Goal: Information Seeking & Learning: Learn about a topic

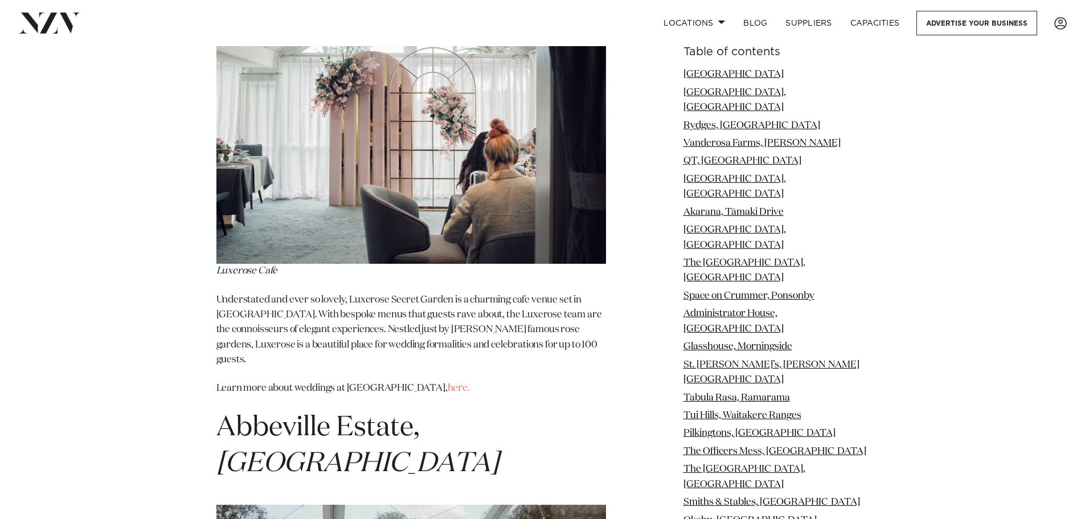
scroll to position [11614, 0]
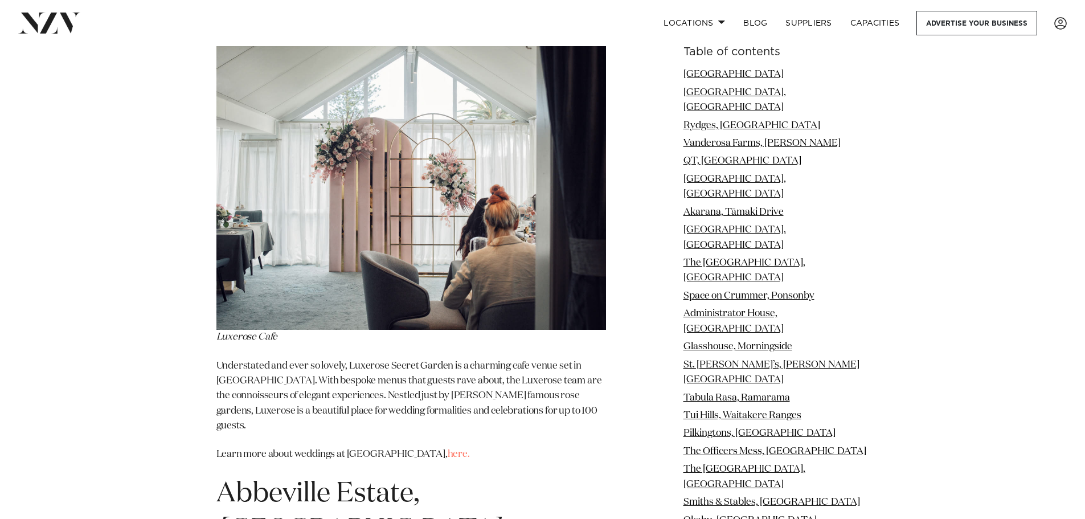
drag, startPoint x: 327, startPoint y: 166, endPoint x: 330, endPoint y: 213, distance: 47.3
click at [324, 476] on h1 "Abbeville Estate, Auckland Airport" at bounding box center [410, 512] width 389 height 72
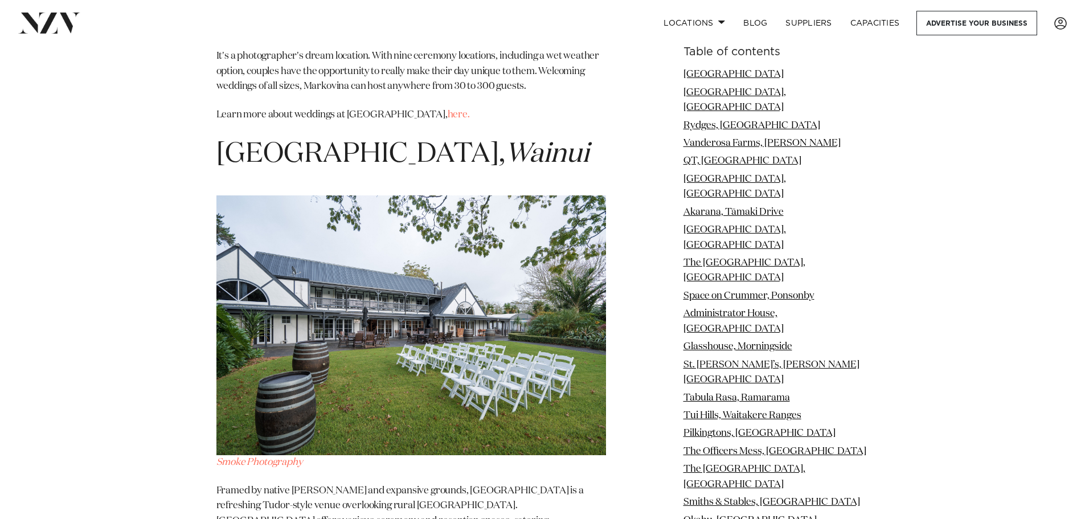
scroll to position [16396, 0]
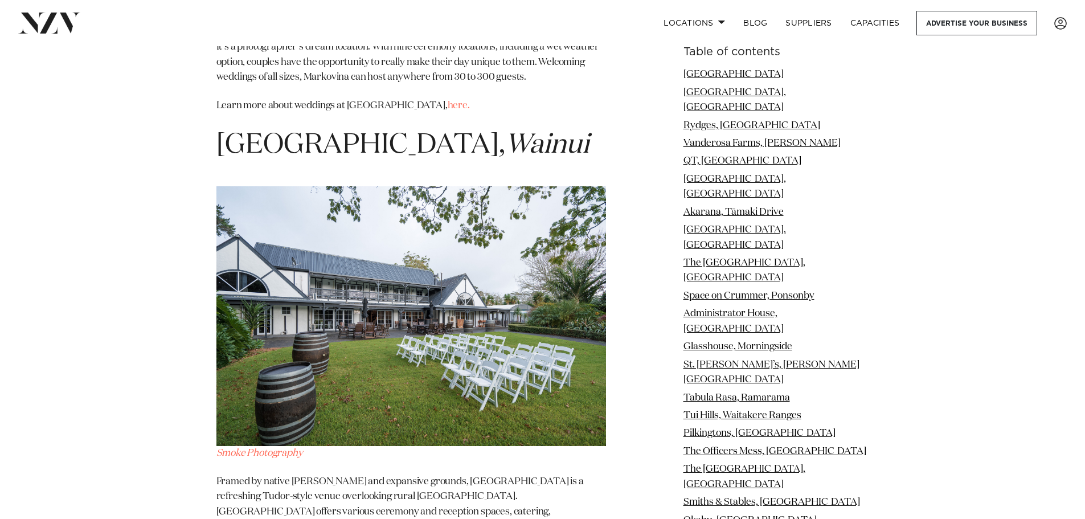
drag, startPoint x: 400, startPoint y: 156, endPoint x: 193, endPoint y: 132, distance: 208.7
copy span "Bridgewater Country Estate, Kaukapakapa"
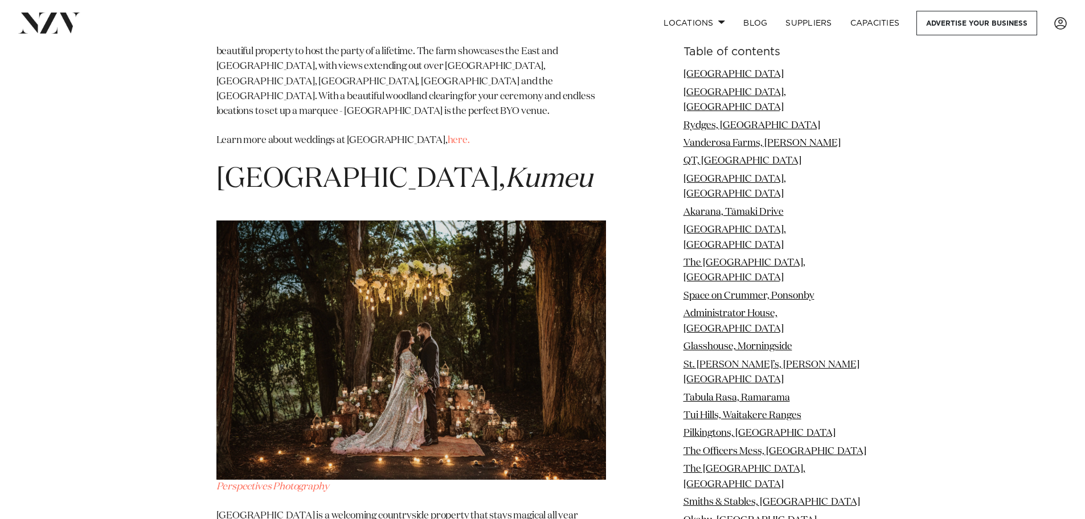
scroll to position [19186, 0]
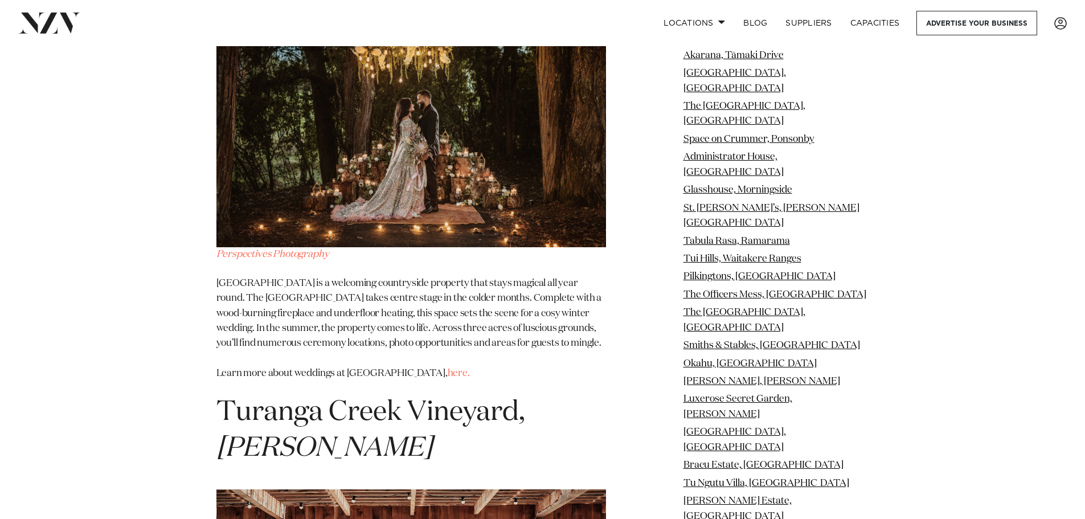
drag, startPoint x: 470, startPoint y: 370, endPoint x: 460, endPoint y: 366, distance: 11.2
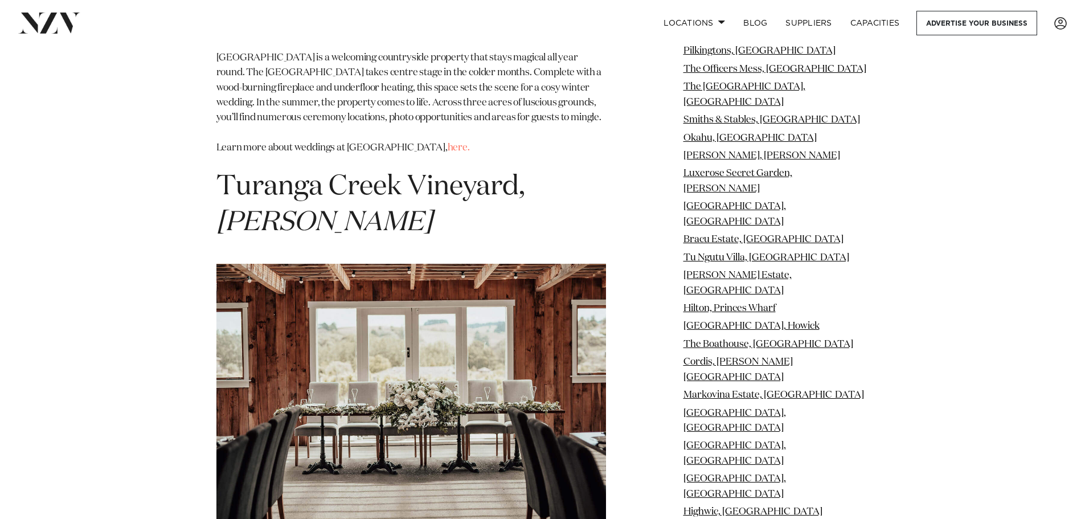
scroll to position [19414, 0]
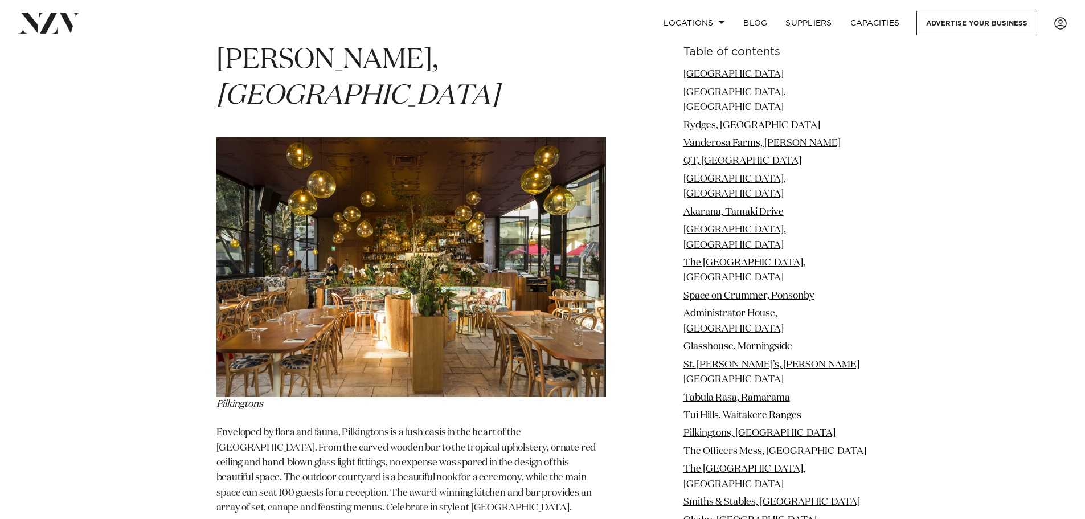
scroll to position [8654, 0]
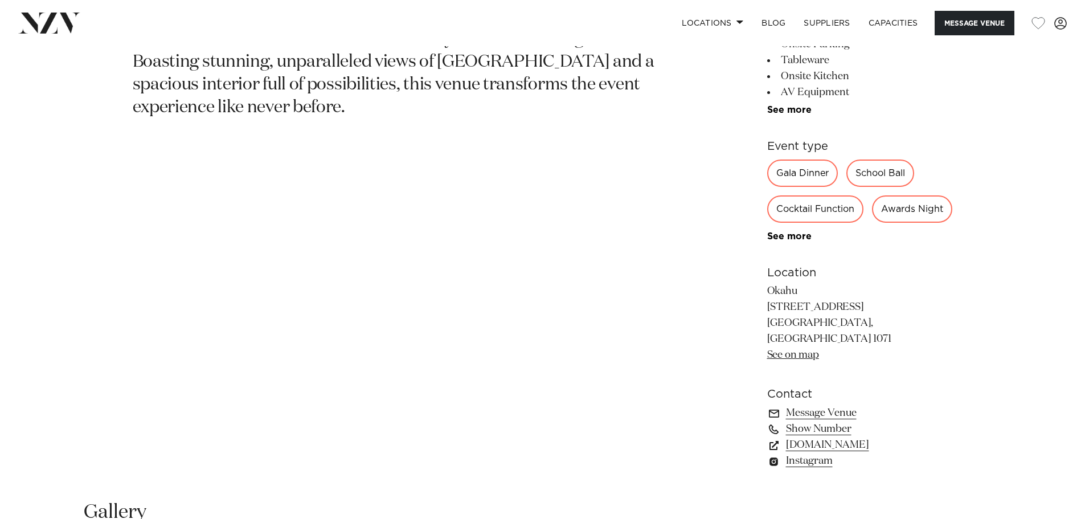
scroll to position [683, 0]
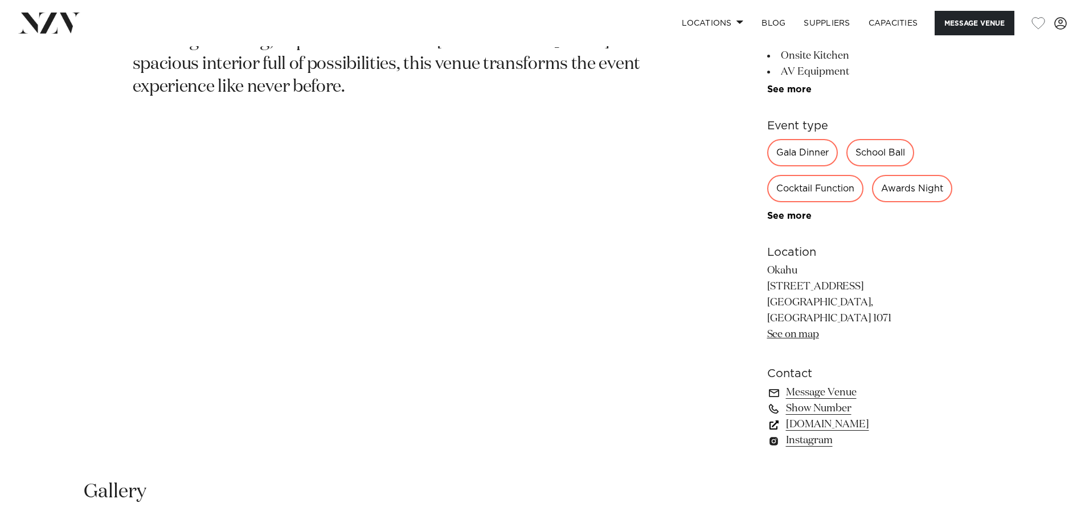
click at [853, 432] on link "www.okahubay.com" at bounding box center [860, 424] width 186 height 16
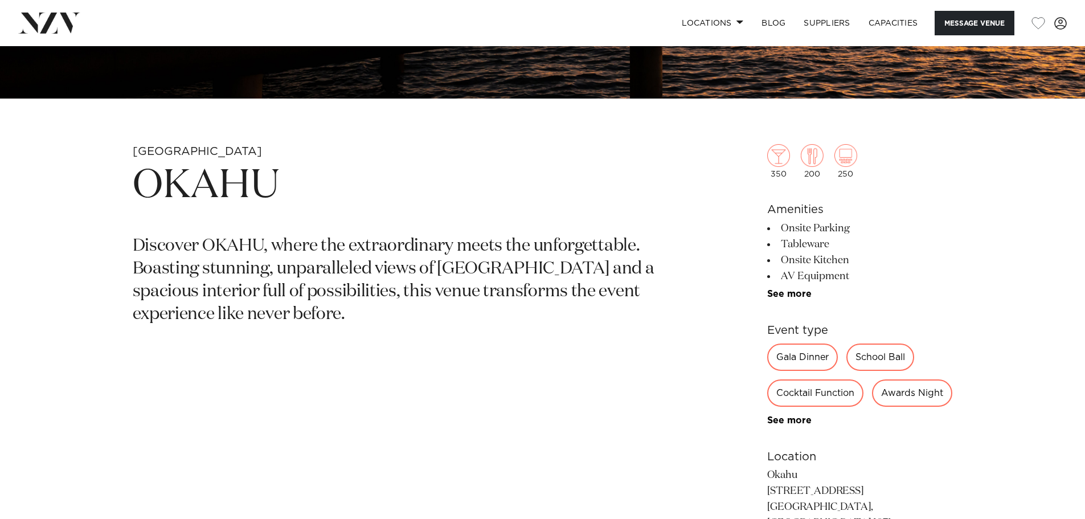
scroll to position [455, 0]
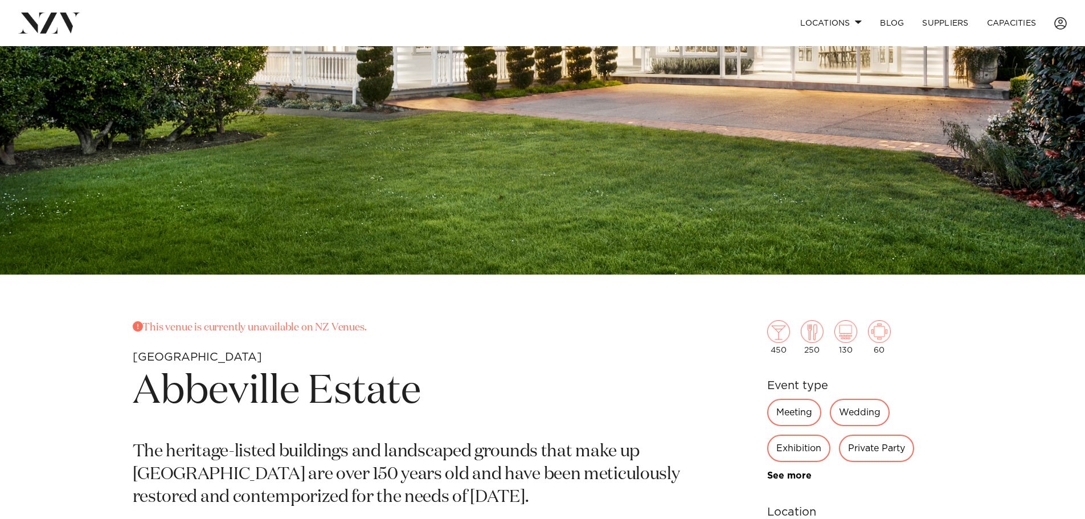
scroll to position [342, 0]
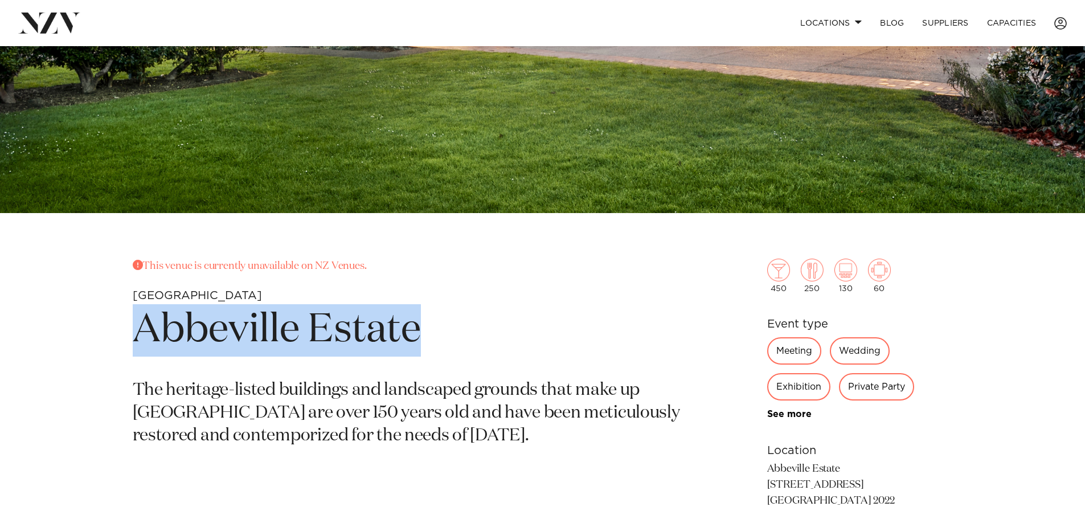
drag, startPoint x: 425, startPoint y: 336, endPoint x: 114, endPoint y: 336, distance: 310.8
click at [114, 336] on div "This venue is currently unavailable on NZ Venues. Auckland Abbeville Estate The…" at bounding box center [542, 401] width 969 height 287
copy h1 "Abbeville Estate"
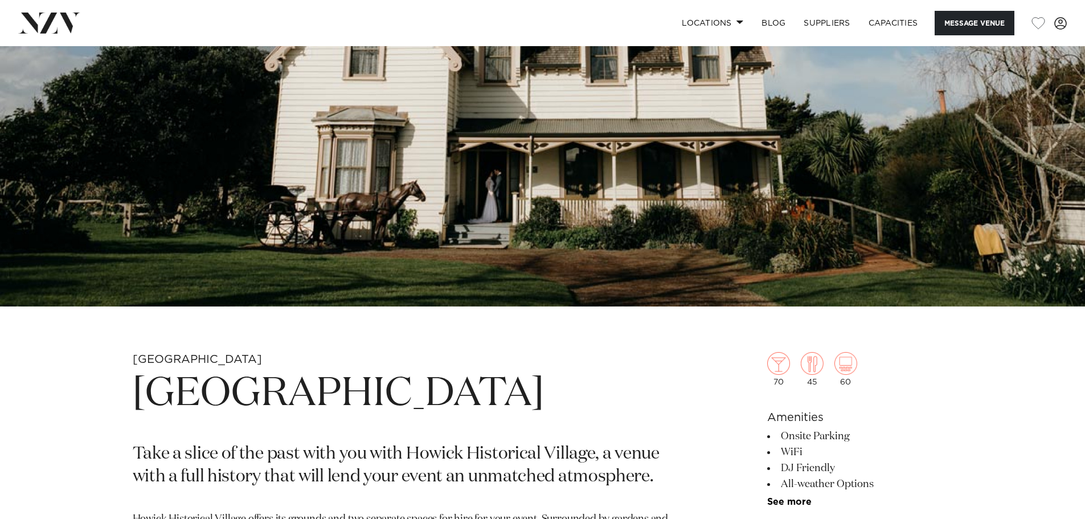
scroll to position [228, 0]
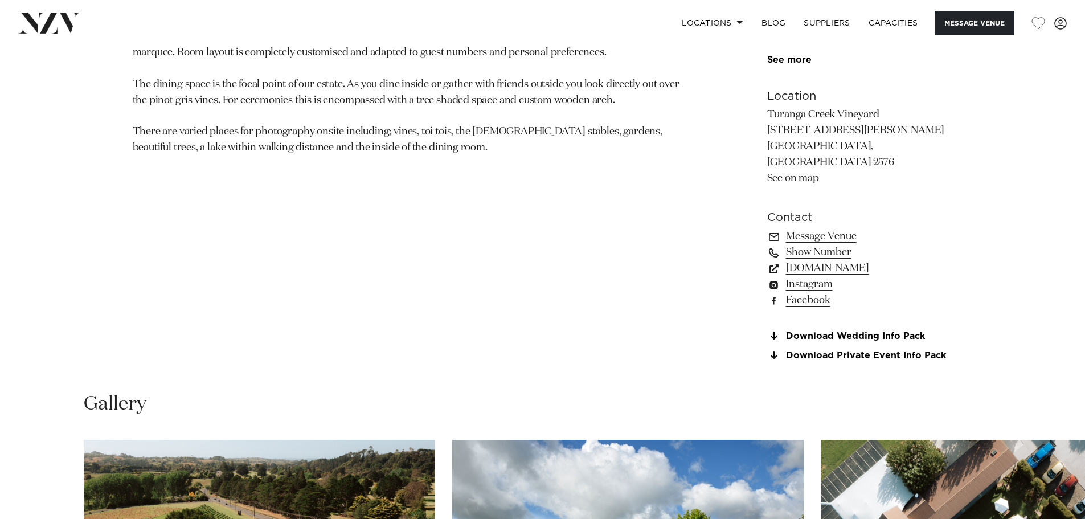
scroll to position [911, 0]
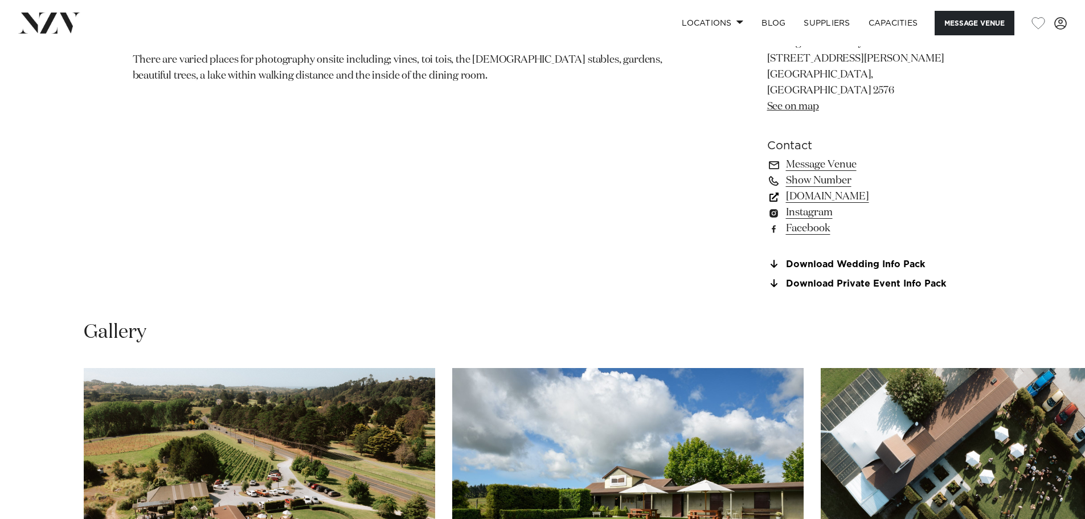
click at [845, 204] on link "turangacreek.co.nz" at bounding box center [860, 196] width 186 height 16
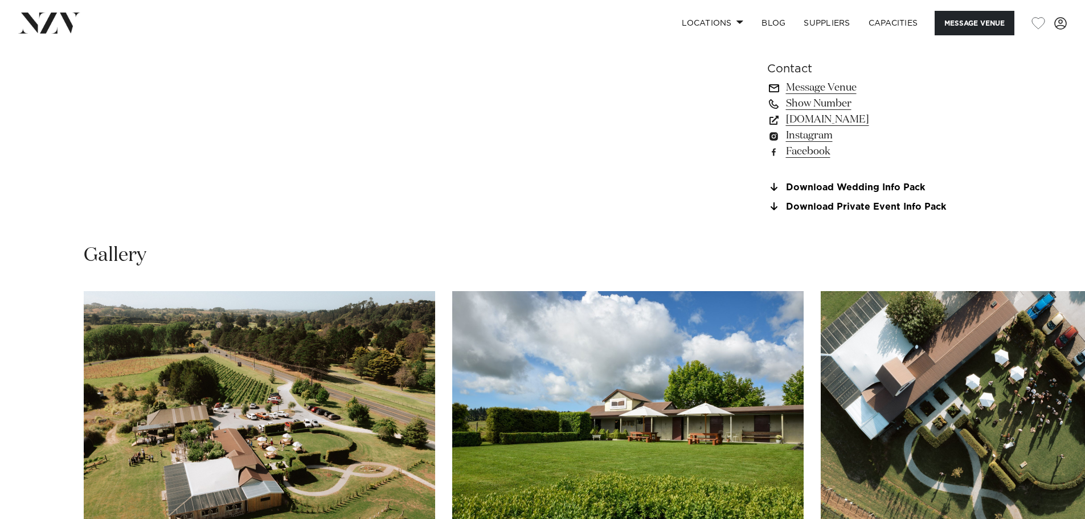
scroll to position [968, 0]
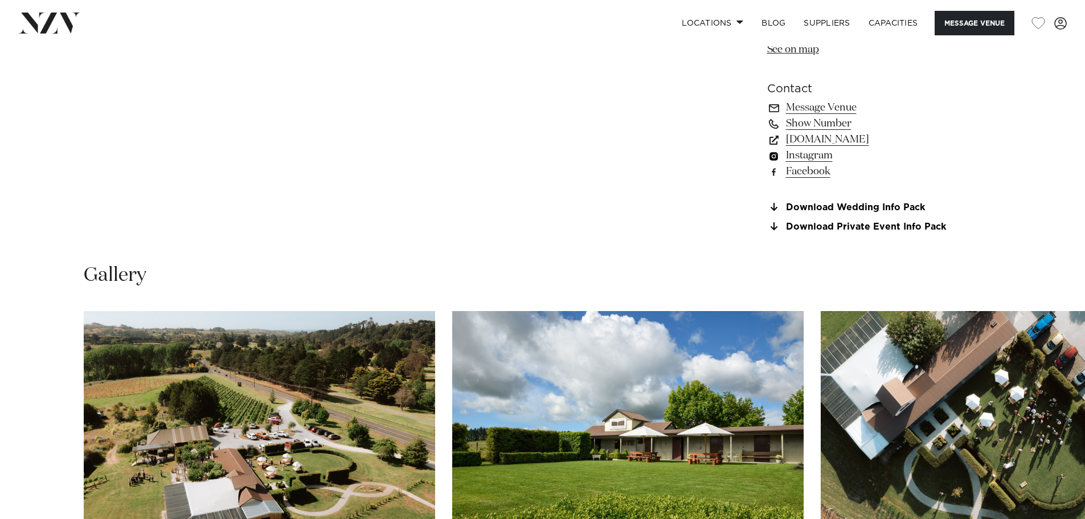
click at [798, 163] on link "Instagram" at bounding box center [860, 155] width 186 height 16
